Goal: Information Seeking & Learning: Find specific fact

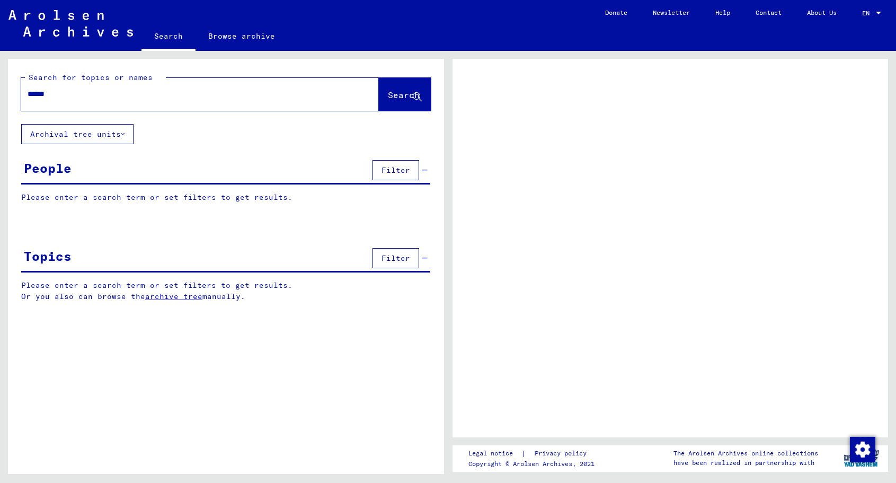
type input "******"
click at [407, 94] on span "Search" at bounding box center [404, 95] width 32 height 11
click at [388, 93] on span "Search" at bounding box center [404, 95] width 32 height 11
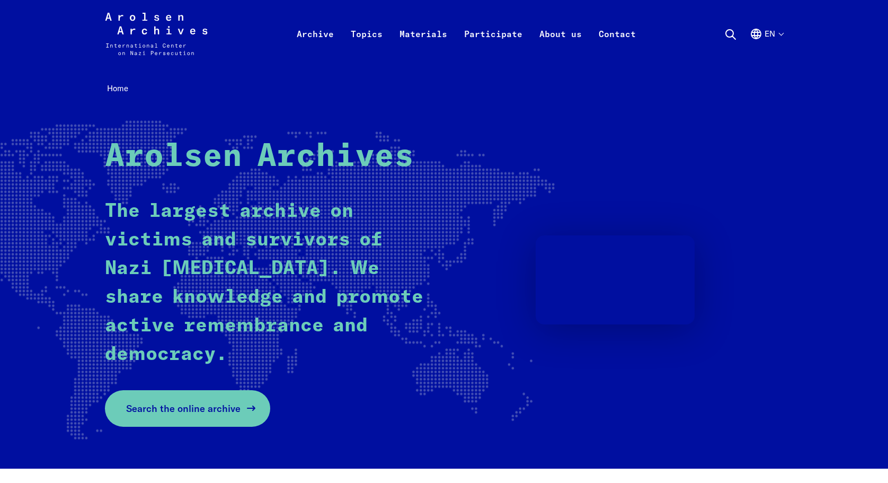
click at [190, 404] on span "Search the online archive" at bounding box center [183, 408] width 114 height 14
